Goal: Information Seeking & Learning: Learn about a topic

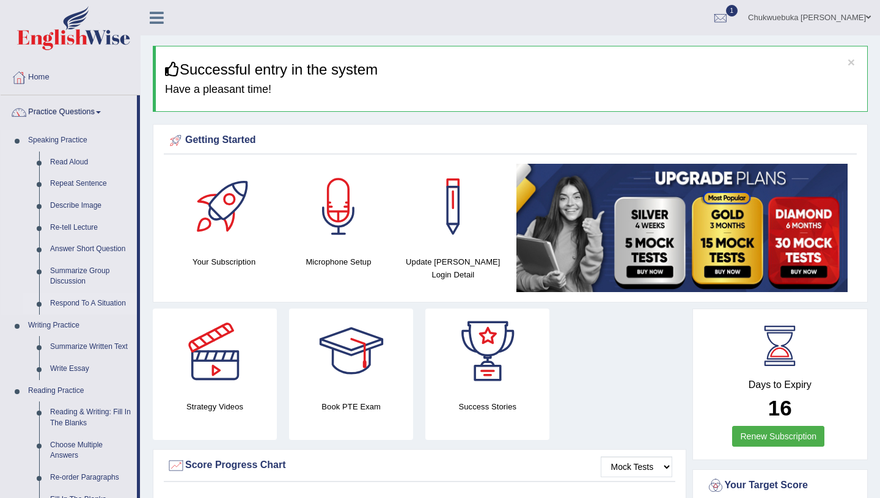
click at [97, 301] on link "Respond To A Situation" at bounding box center [91, 304] width 92 height 22
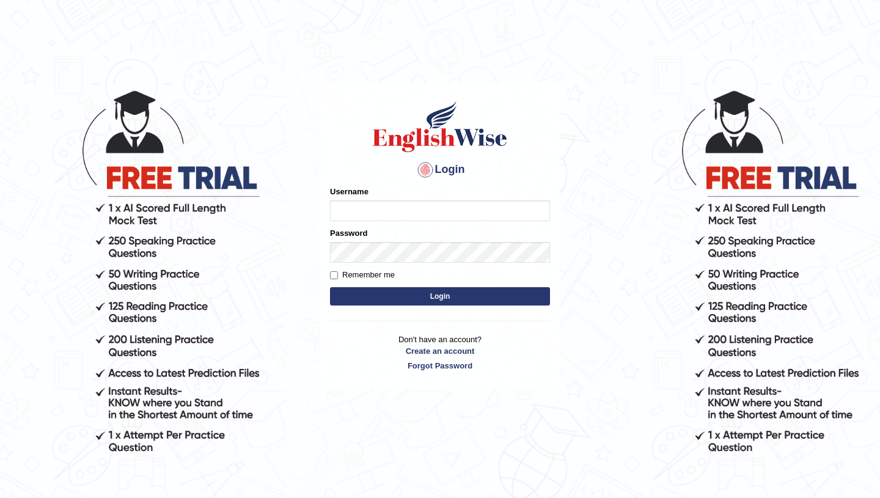
type input "D"
type input "David1995"
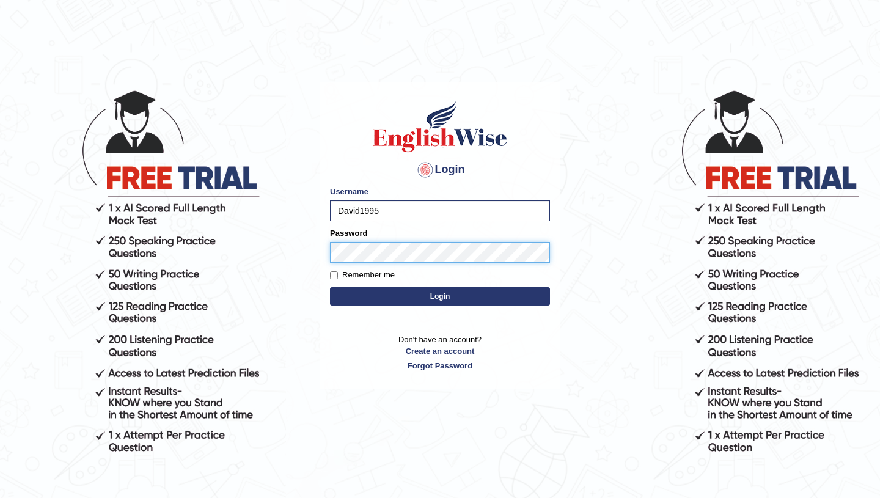
click at [330, 287] on button "Login" at bounding box center [440, 296] width 220 height 18
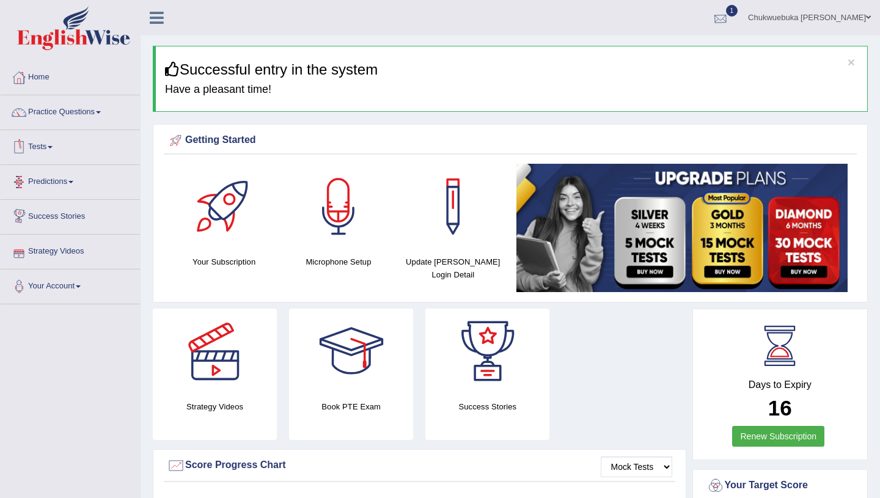
click at [730, 18] on div at bounding box center [720, 18] width 18 height 18
click at [81, 117] on link "Practice Questions" at bounding box center [70, 110] width 139 height 31
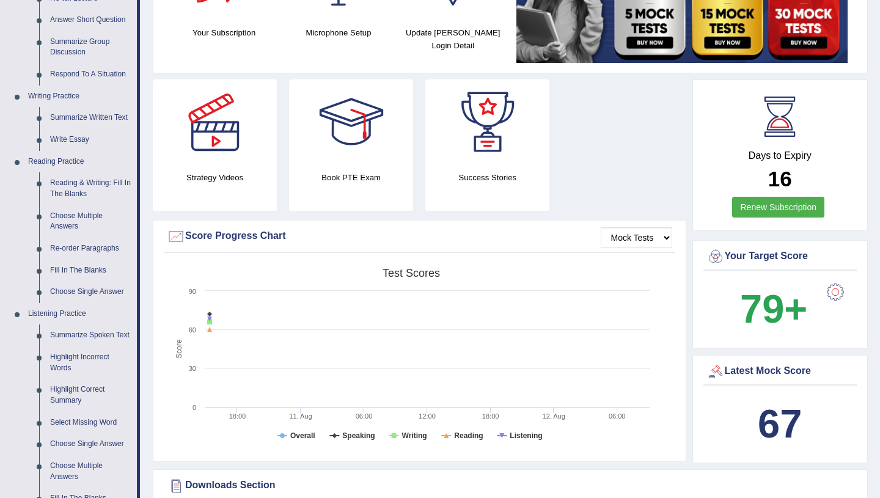
scroll to position [230, 0]
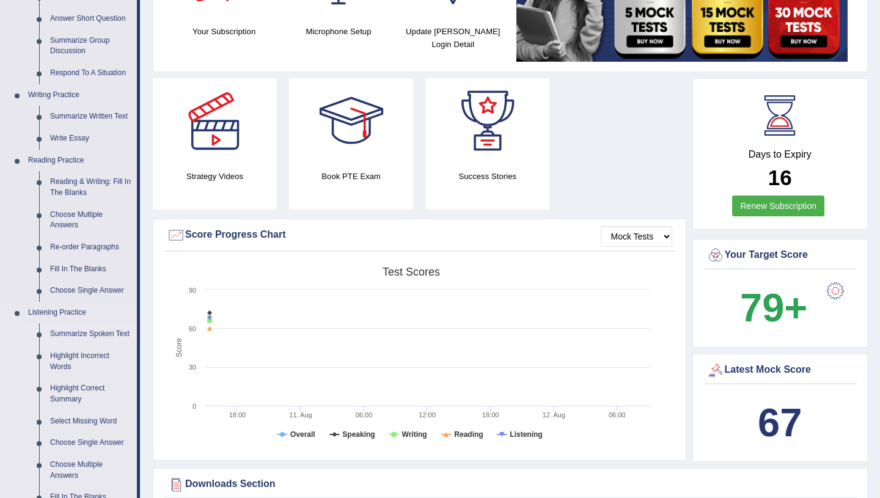
click at [90, 345] on link "Summarize Spoken Text" at bounding box center [91, 334] width 92 height 22
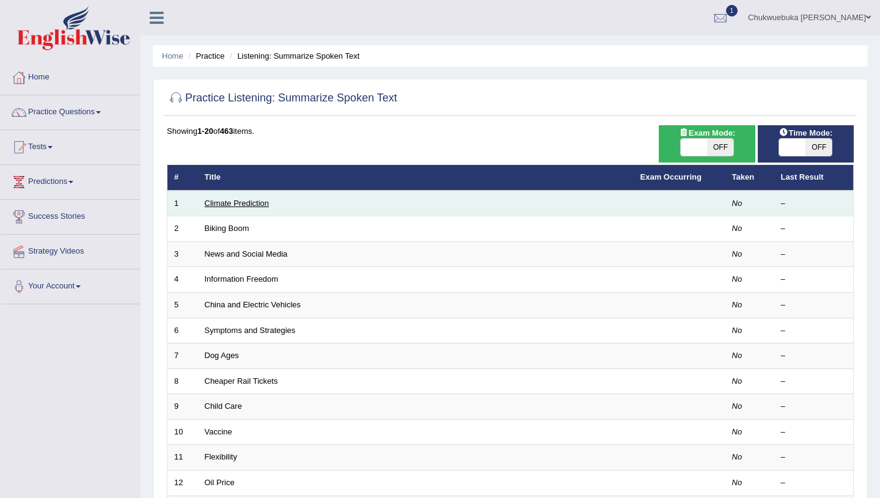
click at [223, 202] on link "Climate Prediction" at bounding box center [237, 203] width 65 height 9
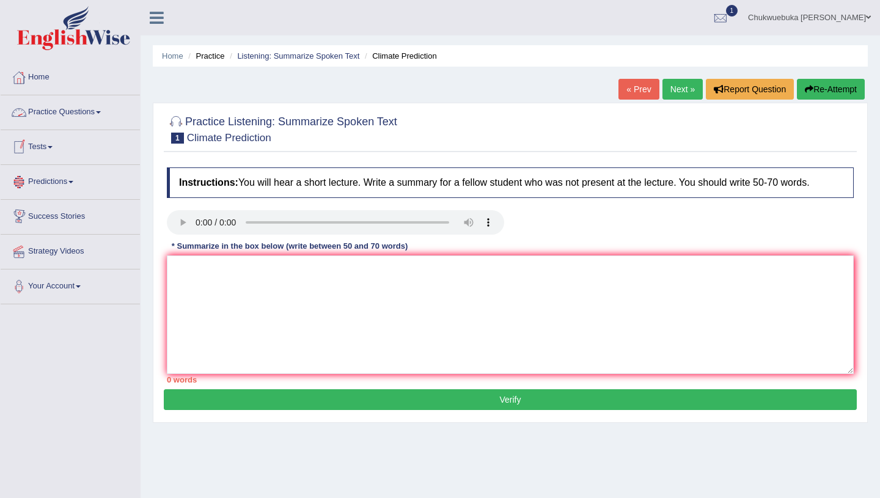
click at [87, 107] on link "Practice Questions" at bounding box center [70, 110] width 139 height 31
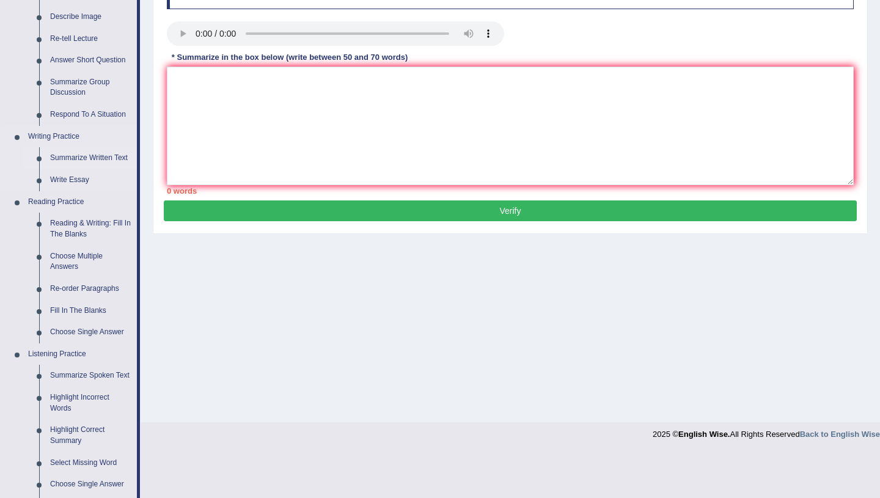
scroll to position [188, 0]
